Goal: Navigation & Orientation: Go to known website

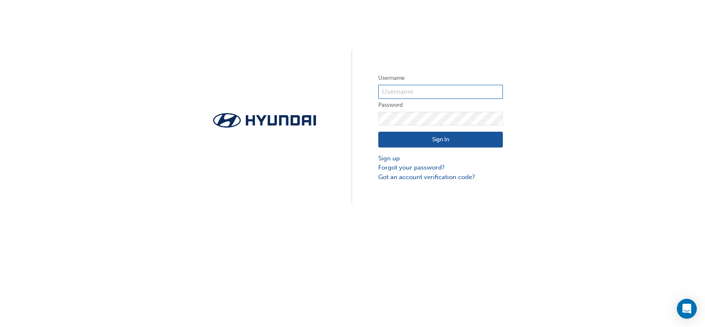
type input "20347"
click at [602, 147] on div "Username 20347 Password Sign In Sign up Forgot your password? Got an account ve…" at bounding box center [352, 101] width 705 height 203
